Goal: Navigation & Orientation: Find specific page/section

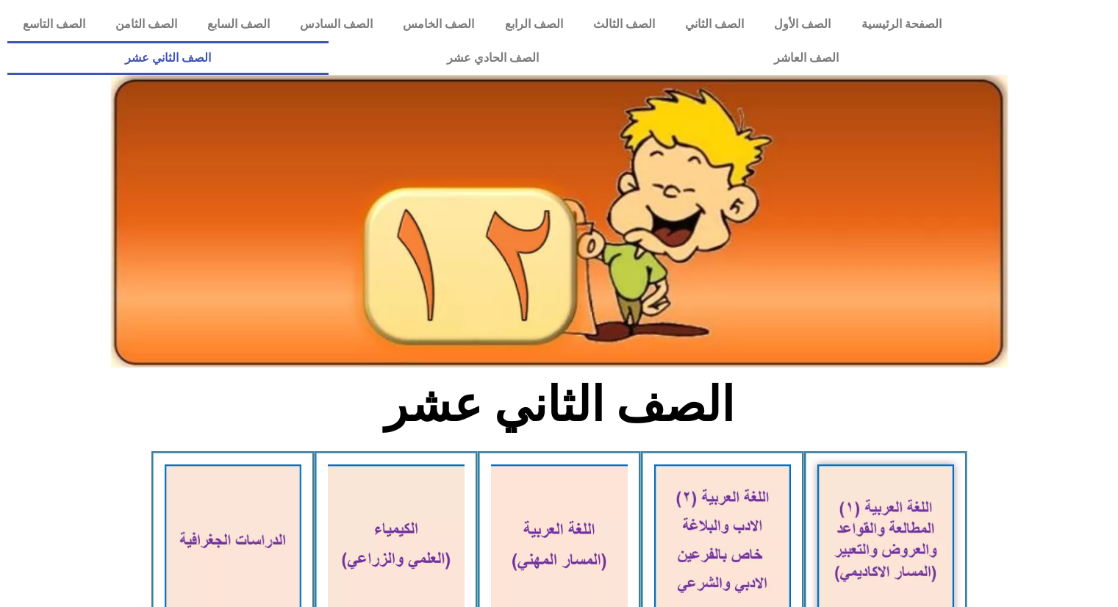
scroll to position [382, 0]
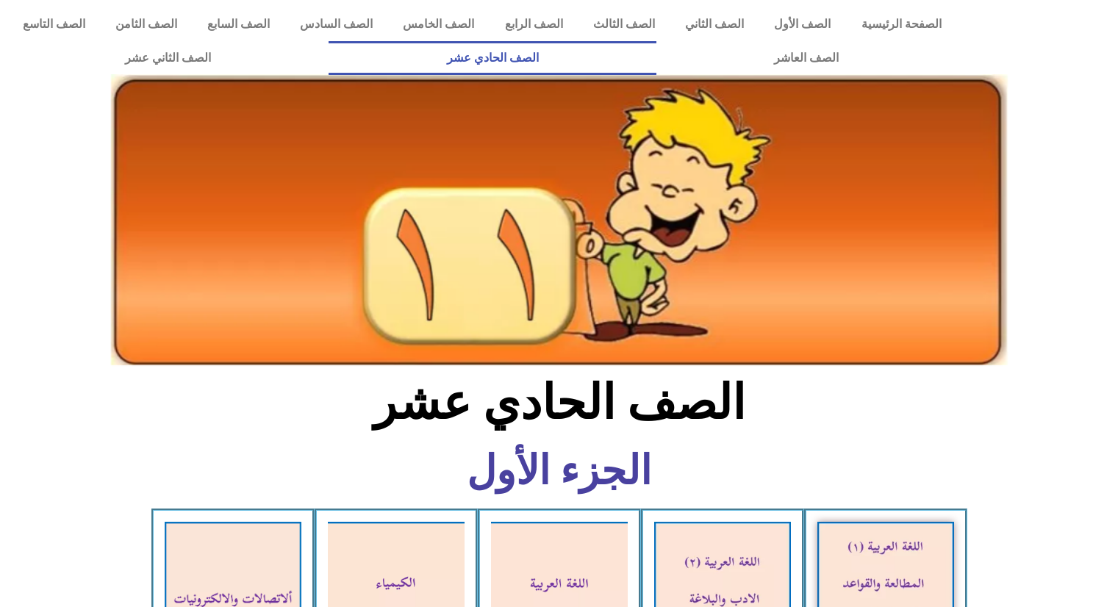
scroll to position [1002, 0]
